Goal: Communication & Community: Answer question/provide support

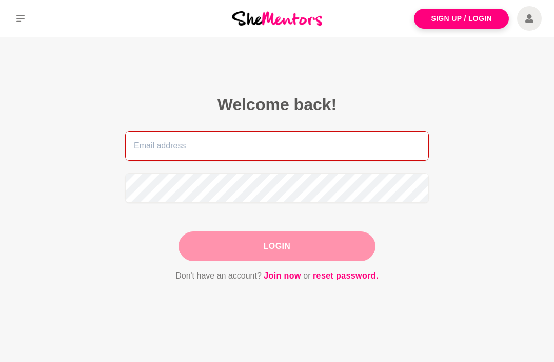
click at [389, 144] on input "email" at bounding box center [276, 146] width 303 height 30
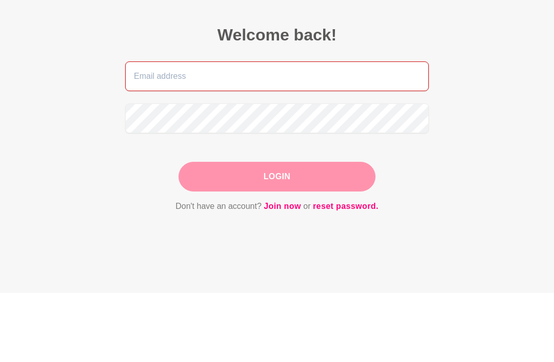
click at [278, 131] on input "email" at bounding box center [276, 146] width 303 height 30
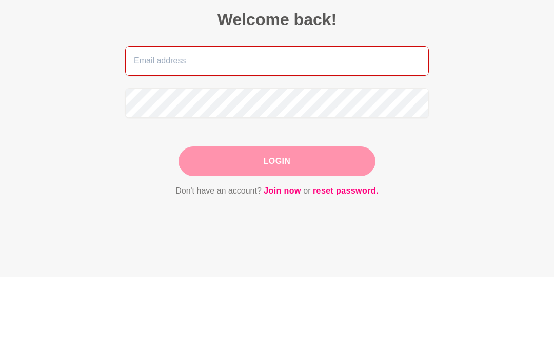
click at [371, 131] on input "email" at bounding box center [276, 146] width 303 height 30
click at [240, 131] on input "email" at bounding box center [276, 146] width 303 height 30
click at [229, 131] on input "email" at bounding box center [276, 146] width 303 height 30
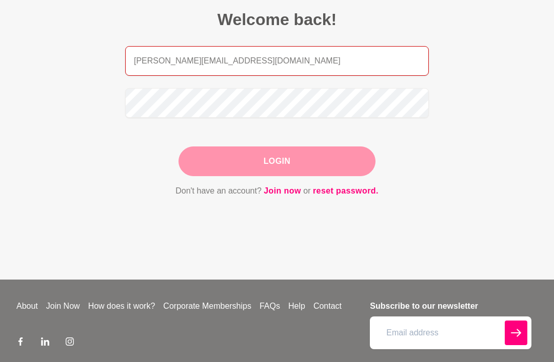
type input "[PERSON_NAME][EMAIL_ADDRESS][DOMAIN_NAME]"
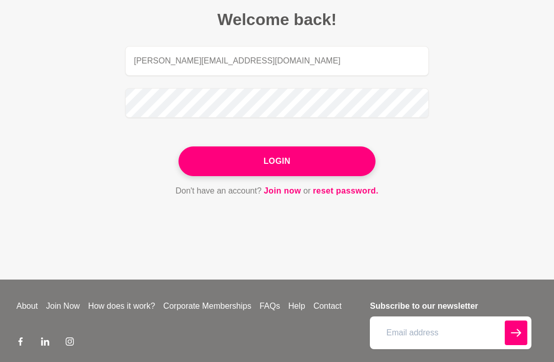
click at [330, 156] on button "Login" at bounding box center [276, 162] width 197 height 30
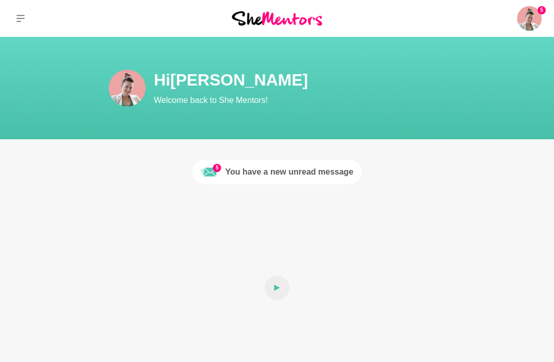
click at [332, 175] on div "You have a new unread message" at bounding box center [289, 172] width 128 height 12
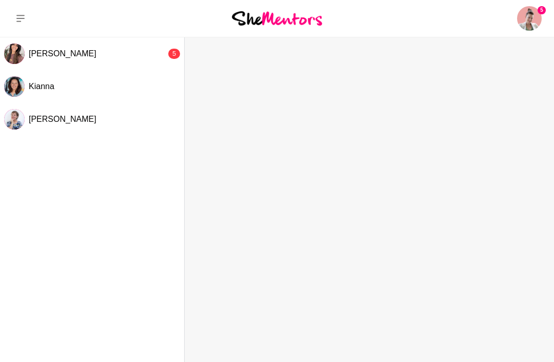
click at [87, 49] on div "[PERSON_NAME]" at bounding box center [97, 54] width 137 height 10
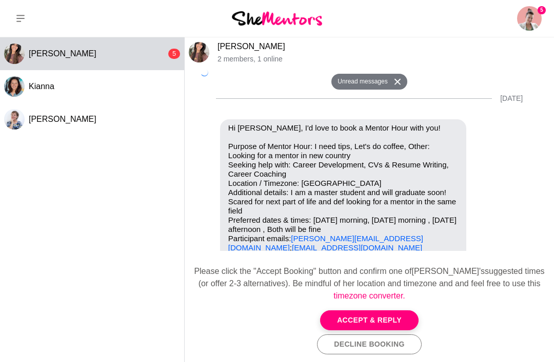
scroll to position [1094, 0]
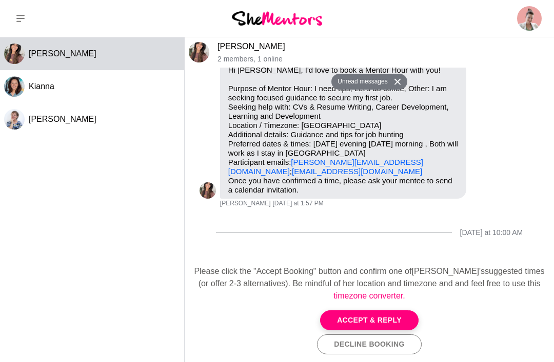
click at [393, 319] on button "Accept & Reply" at bounding box center [369, 321] width 98 height 20
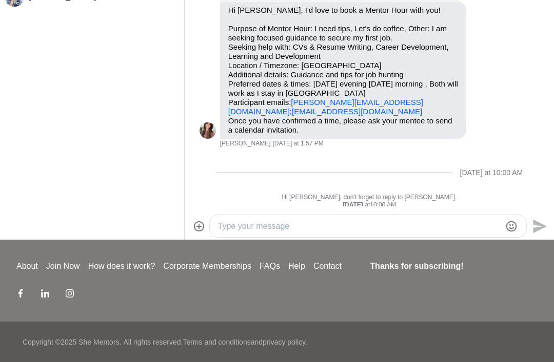
scroll to position [124, 0]
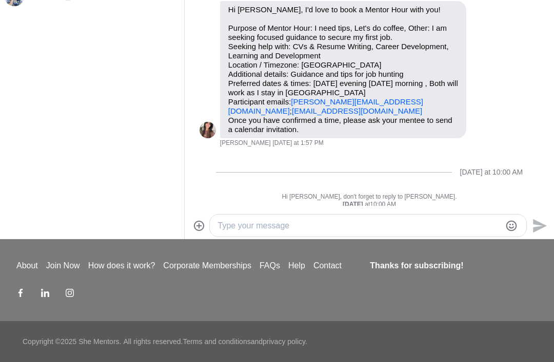
click at [328, 224] on textarea "Type your message" at bounding box center [359, 226] width 283 height 12
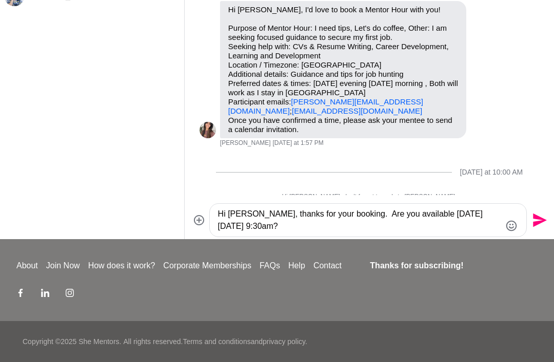
type textarea "Hi [PERSON_NAME], thanks for your booking. Are you available [DATE][DATE] 9:30a…"
click at [535, 219] on icon "Send" at bounding box center [540, 221] width 14 height 14
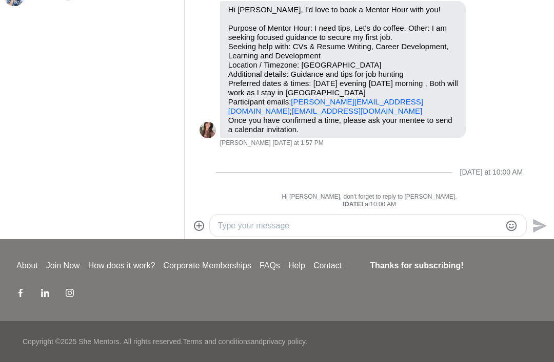
scroll to position [1070, 0]
